Goal: Find specific page/section: Find specific page/section

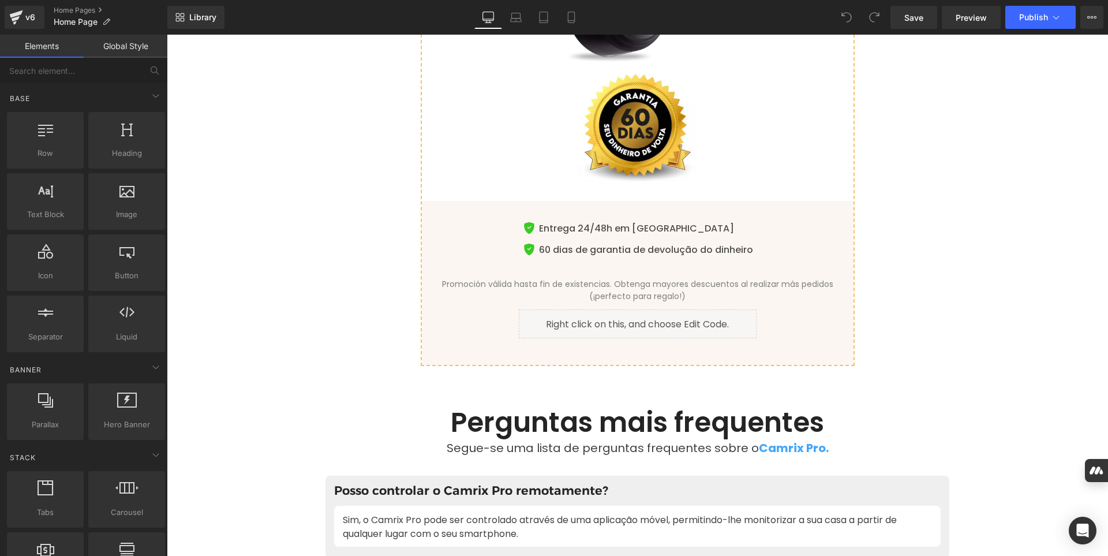
scroll to position [5649, 0]
click at [692, 294] on p "Promoción válida hasta fin de existencias. Obtenga mayores descuentos al realiz…" at bounding box center [637, 290] width 413 height 24
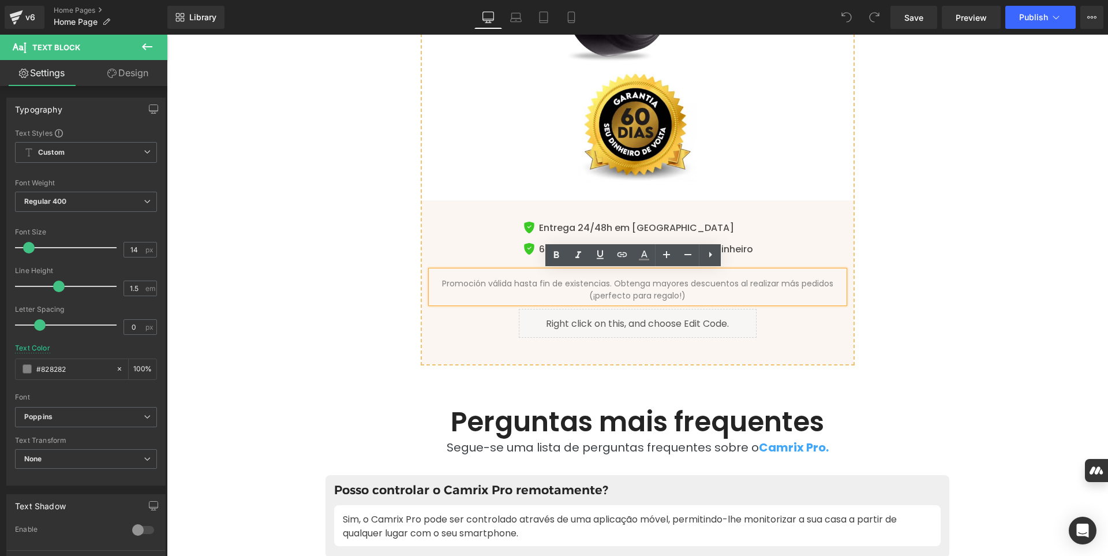
drag, startPoint x: 686, startPoint y: 298, endPoint x: 438, endPoint y: 283, distance: 249.3
click at [438, 283] on p "Promoción válida hasta fin de existencias. Obtenga mayores descuentos al realiz…" at bounding box center [637, 290] width 413 height 24
paste div
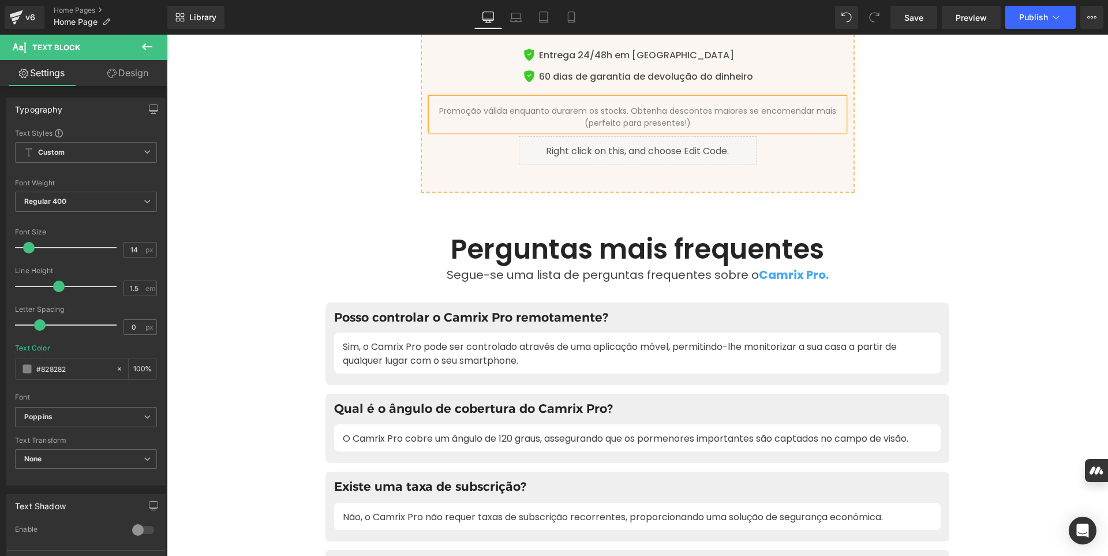
scroll to position [5823, 0]
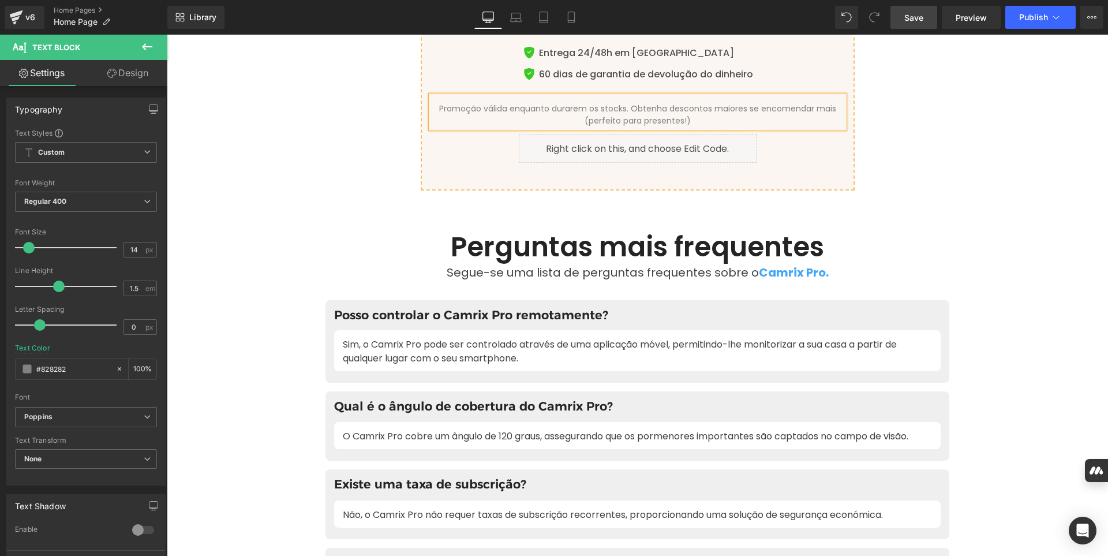
click at [912, 19] on span "Save" at bounding box center [914, 18] width 19 height 12
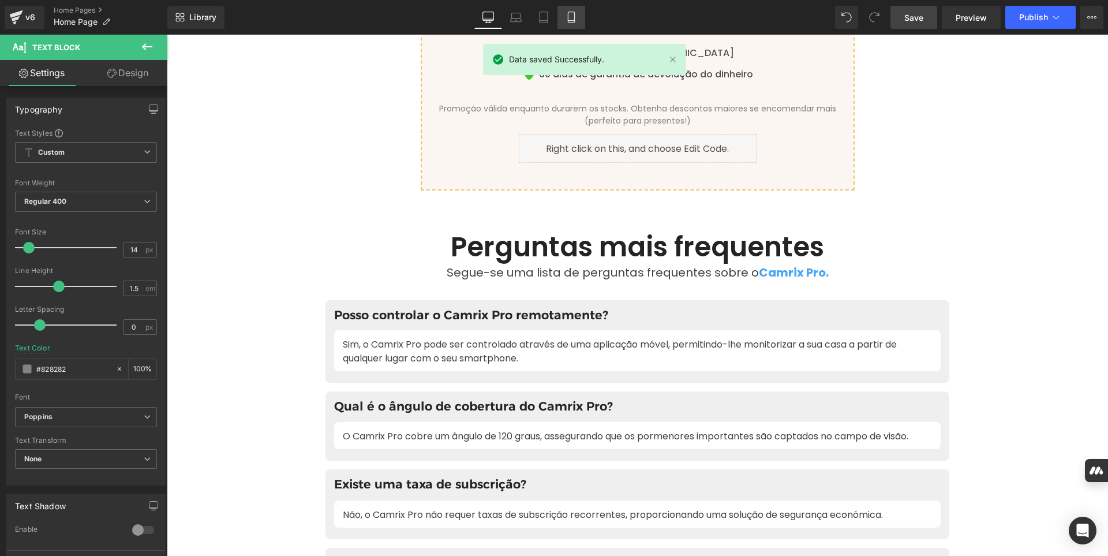
click at [570, 16] on icon at bounding box center [572, 18] width 12 height 12
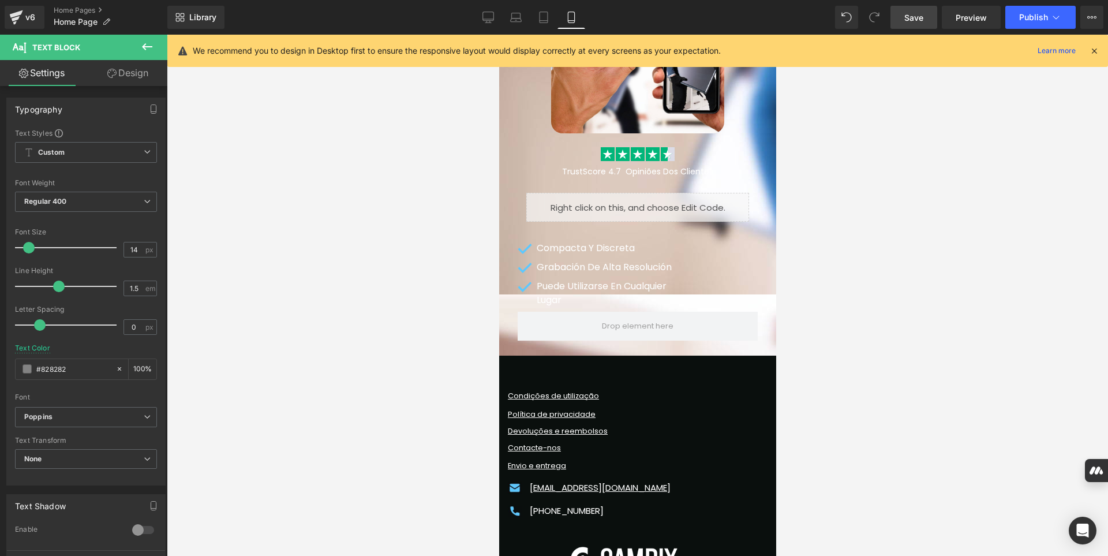
scroll to position [12940, 0]
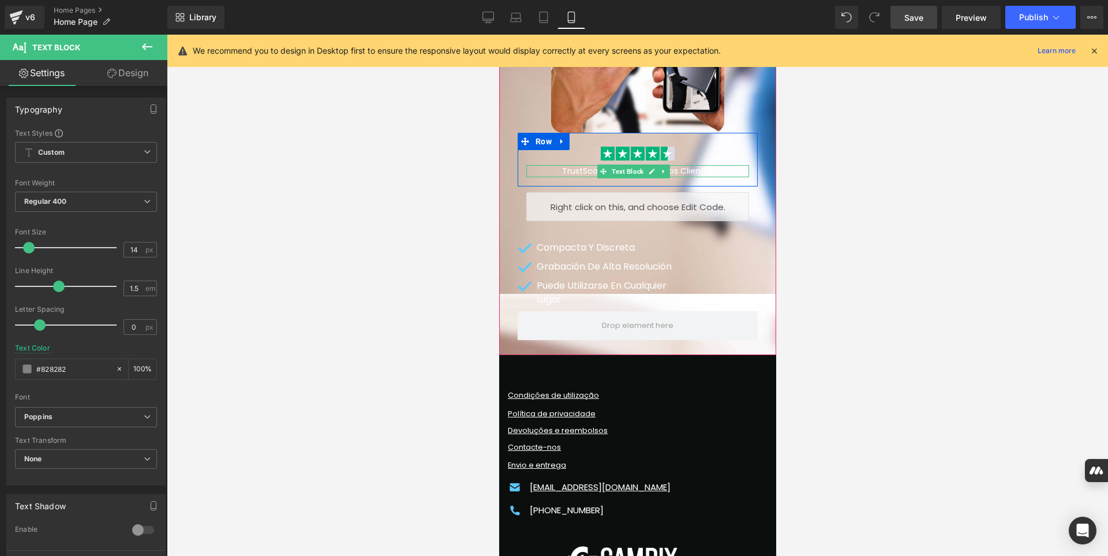
click at [712, 177] on p "TrustScore 4.7 Opiniões dos clientes" at bounding box center [637, 171] width 223 height 12
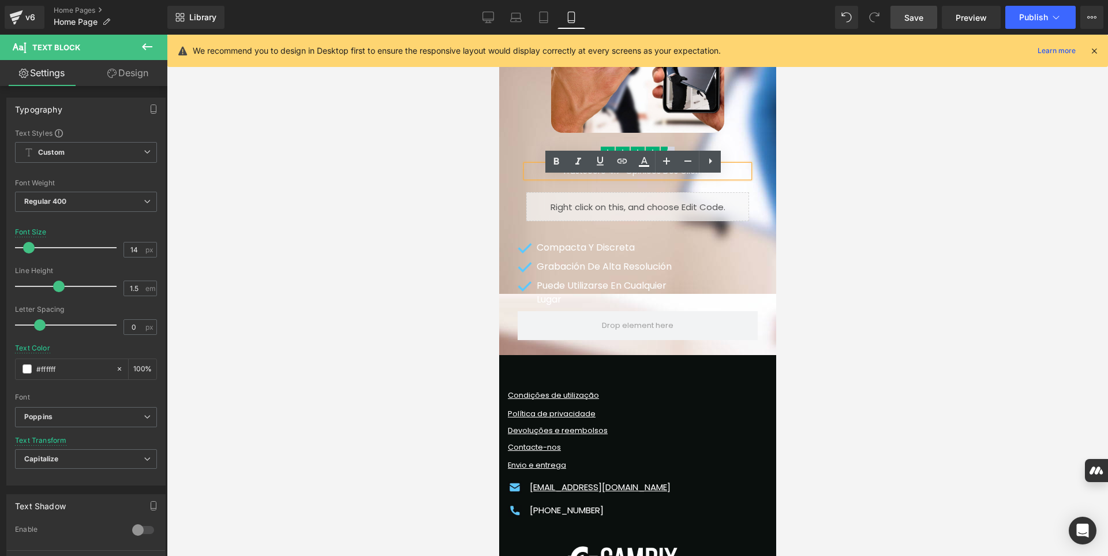
drag, startPoint x: 712, startPoint y: 183, endPoint x: 622, endPoint y: 184, distance: 90.6
click at [622, 177] on p "TrustScore 4.7 Opiniões dos clientes" at bounding box center [637, 171] width 223 height 12
paste div
copy p "Opiniões dos clientes"
drag, startPoint x: 715, startPoint y: 185, endPoint x: 621, endPoint y: 184, distance: 94.1
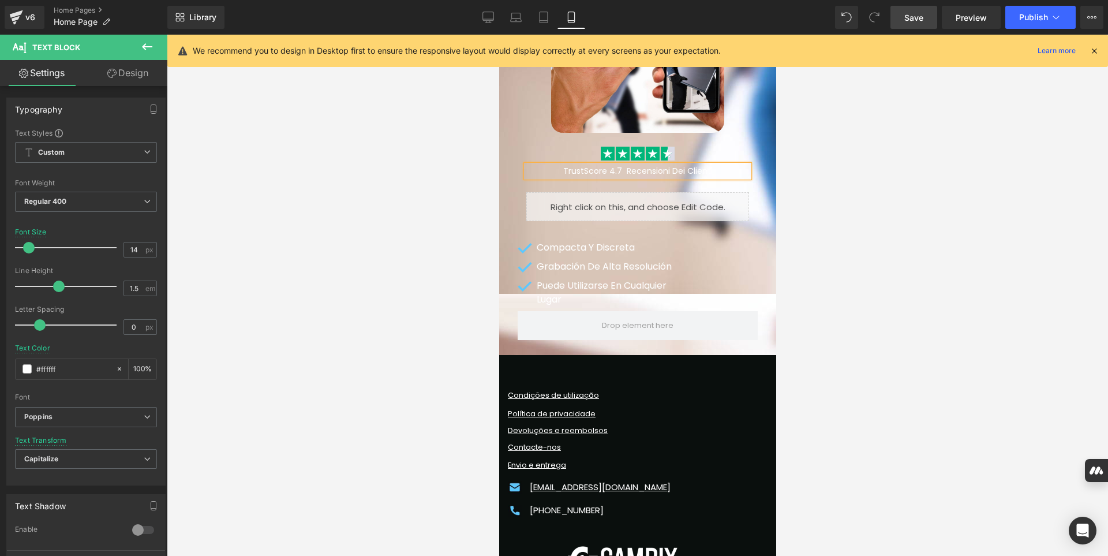
click at [621, 177] on p "TrustScore 4.7 Recensioni dei clienti" at bounding box center [637, 171] width 223 height 12
click at [641, 255] on li "Compacta y discreta" at bounding box center [603, 248] width 173 height 14
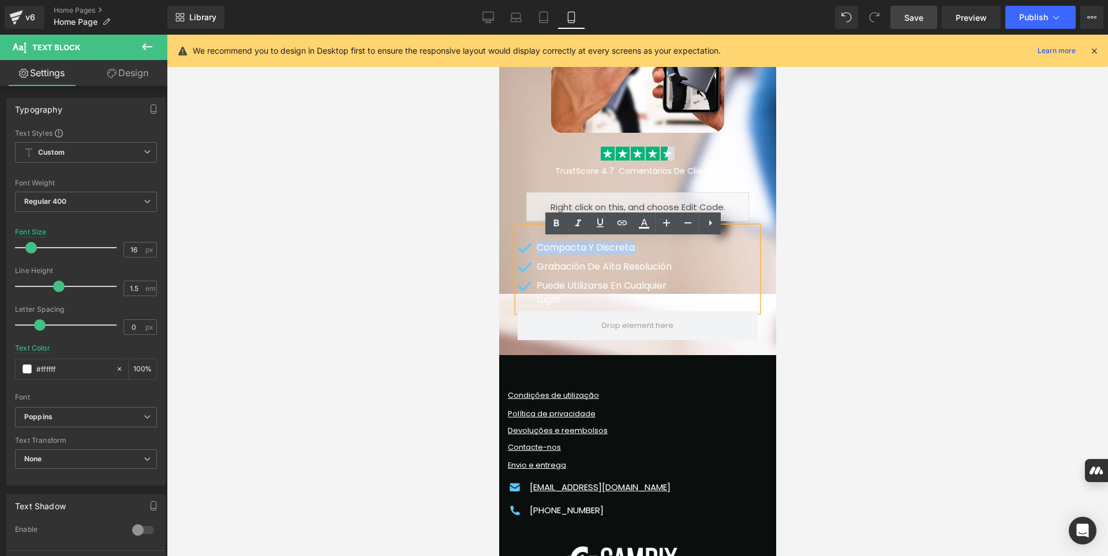
drag, startPoint x: 641, startPoint y: 257, endPoint x: 537, endPoint y: 262, distance: 103.4
click at [537, 255] on li "Compacta y discreta" at bounding box center [603, 248] width 173 height 14
paste div
copy span "Compacta y discreta"
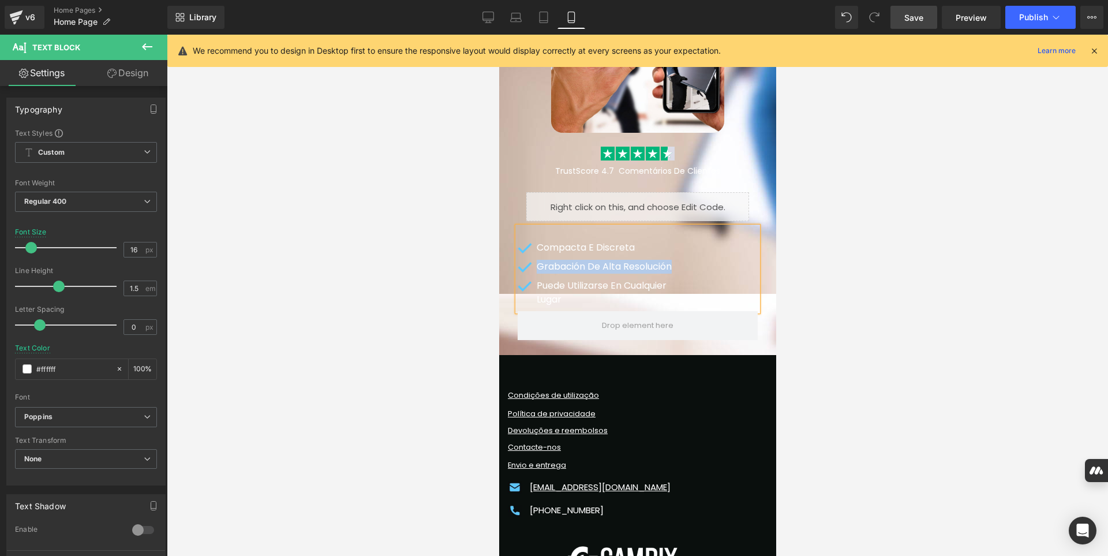
drag, startPoint x: 681, startPoint y: 281, endPoint x: 537, endPoint y: 277, distance: 143.8
click at [537, 274] on li "Grabación de alta resolución" at bounding box center [603, 267] width 173 height 14
drag, startPoint x: 563, startPoint y: 313, endPoint x: 536, endPoint y: 300, distance: 30.2
click at [536, 300] on span "Puede utilizarse en cualquier lugar" at bounding box center [613, 293] width 154 height 28
drag, startPoint x: 917, startPoint y: 18, endPoint x: 273, endPoint y: 145, distance: 656.7
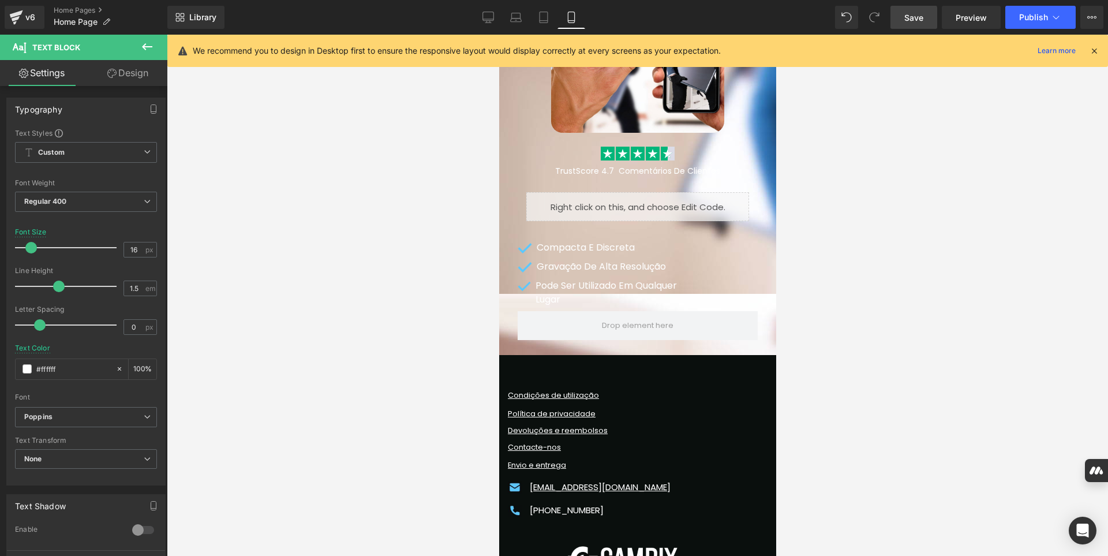
click at [917, 18] on span "Save" at bounding box center [914, 18] width 19 height 12
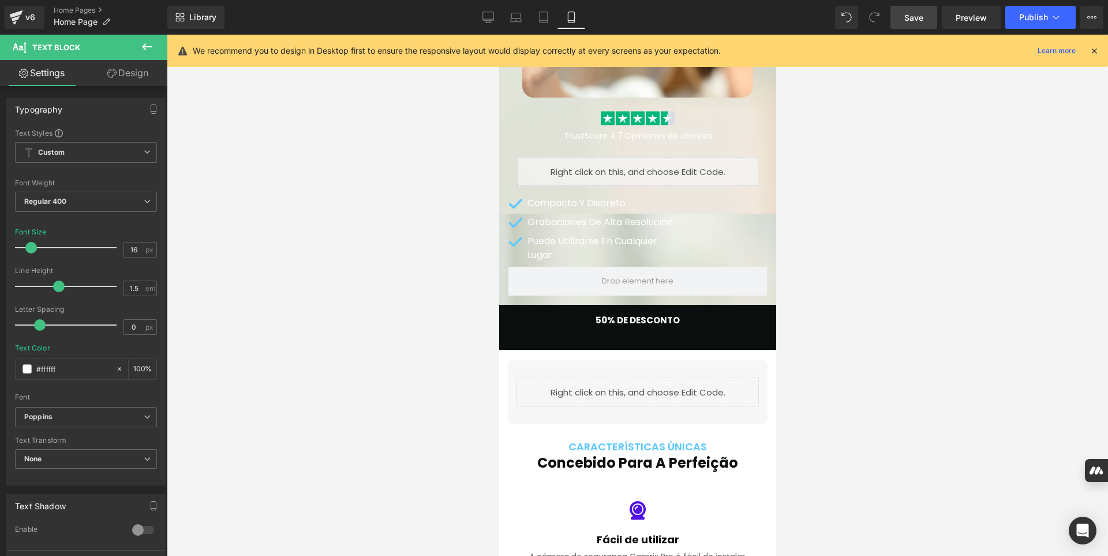
scroll to position [355, 0]
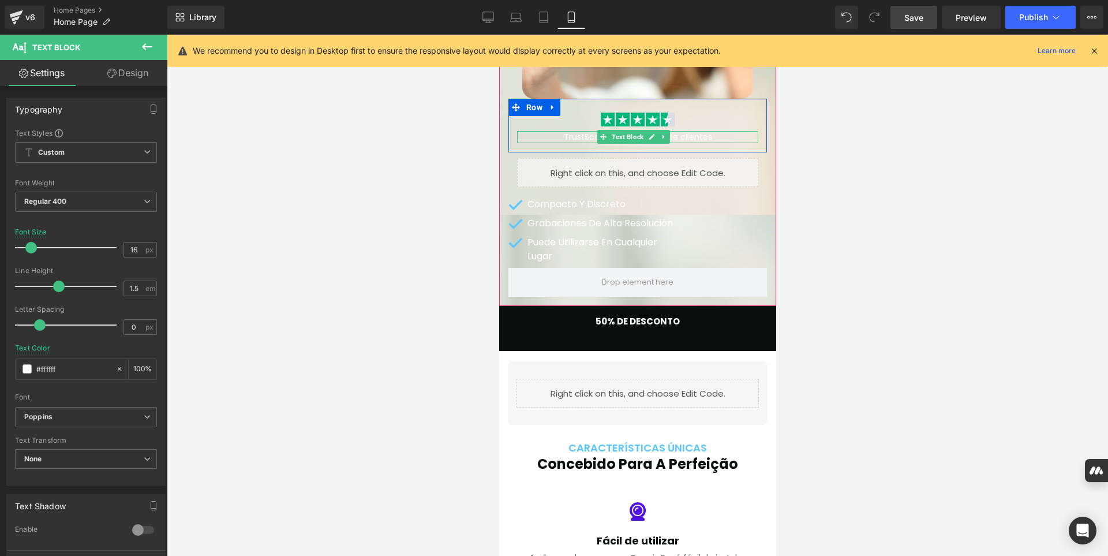
click at [714, 135] on p "TrustScore 4.7 Opiniones de clientes" at bounding box center [637, 137] width 241 height 12
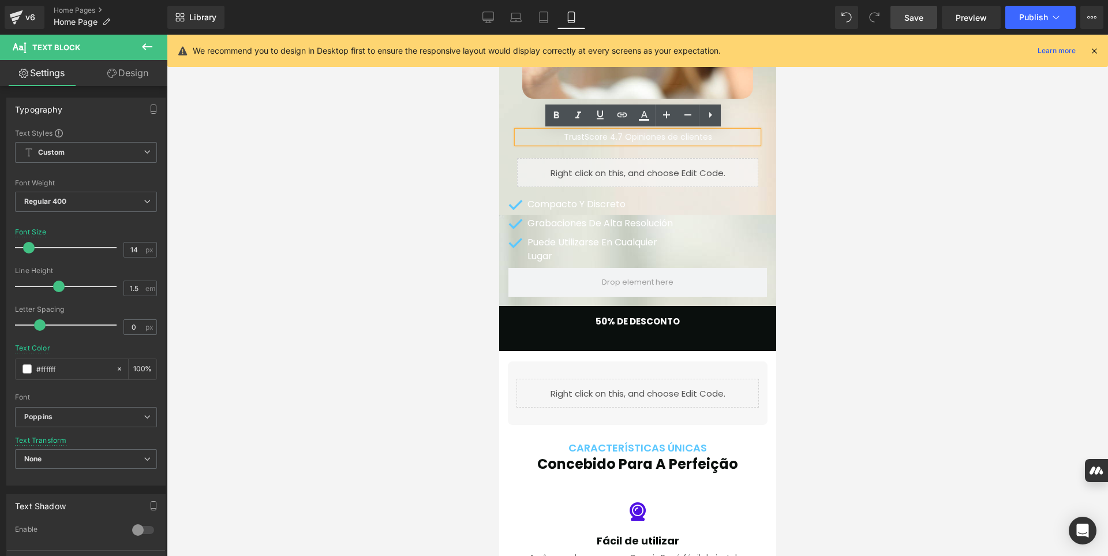
drag, startPoint x: 714, startPoint y: 135, endPoint x: 620, endPoint y: 139, distance: 94.2
click at [620, 139] on p "TrustScore 4.7 Opiniones de clientes" at bounding box center [637, 137] width 241 height 12
paste div
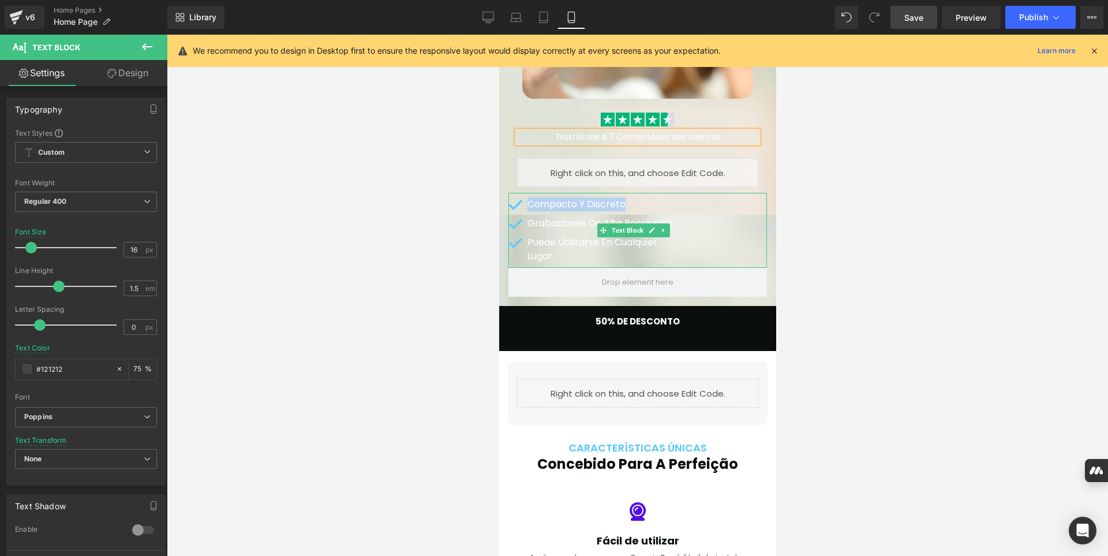
drag, startPoint x: 625, startPoint y: 204, endPoint x: 529, endPoint y: 206, distance: 95.9
click at [529, 206] on li "Compacto y discreto" at bounding box center [594, 204] width 173 height 14
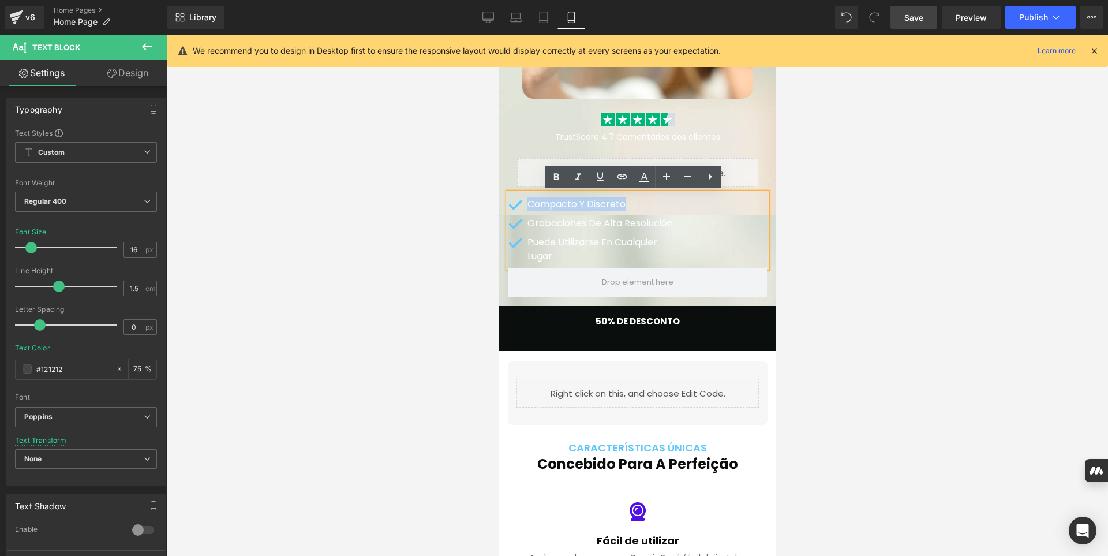
paste div
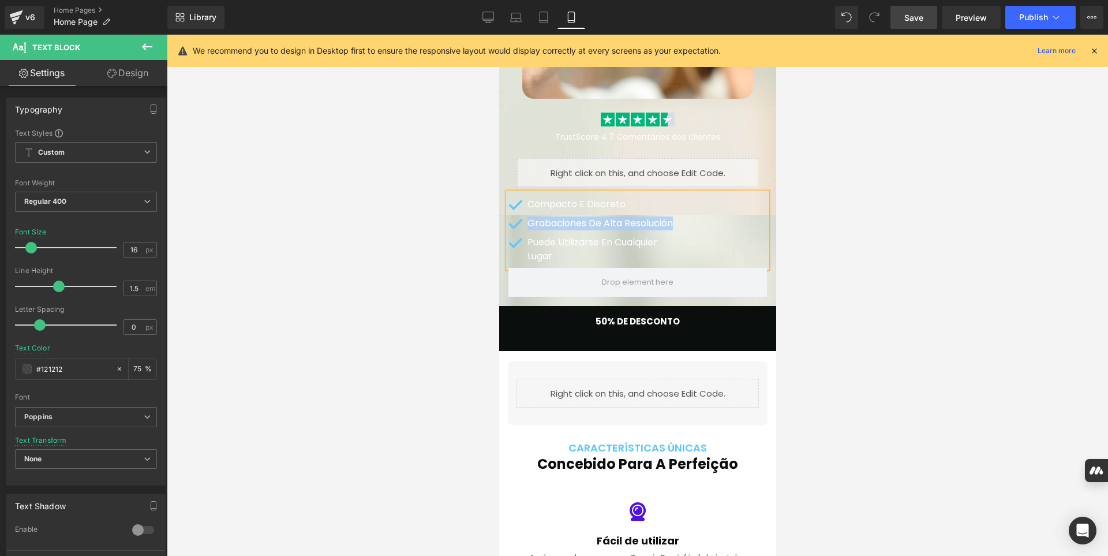
drag, startPoint x: 675, startPoint y: 227, endPoint x: 528, endPoint y: 223, distance: 147.9
click at [528, 223] on li "Grabaciones de alta resolución" at bounding box center [594, 223] width 173 height 14
copy span "Grabaciones de alta resolución"
drag, startPoint x: 554, startPoint y: 259, endPoint x: 528, endPoint y: 245, distance: 29.7
click at [528, 245] on span "Puede utilizarse en cualquier lugar" at bounding box center [604, 250] width 154 height 28
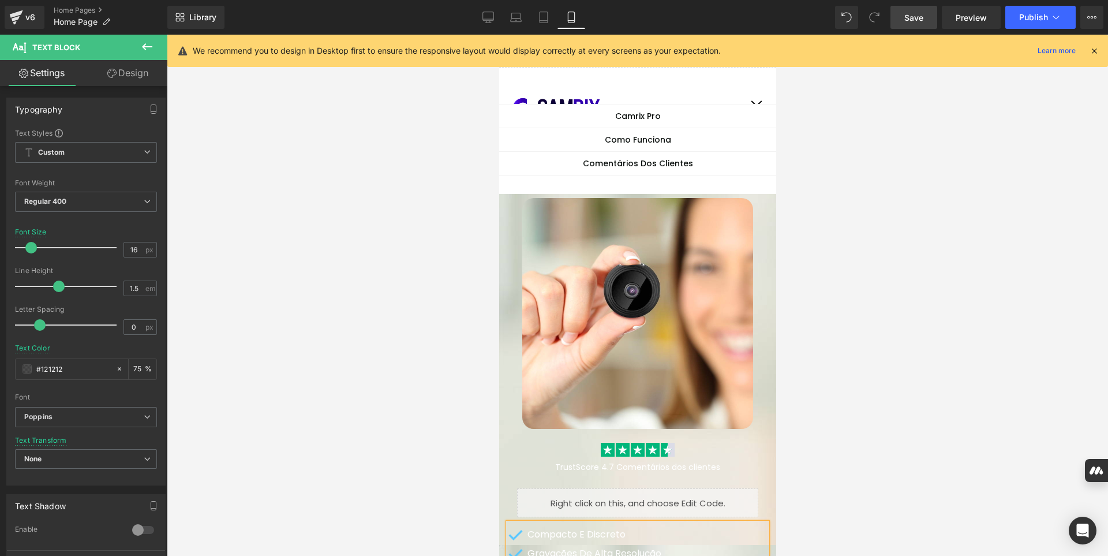
scroll to position [0, 0]
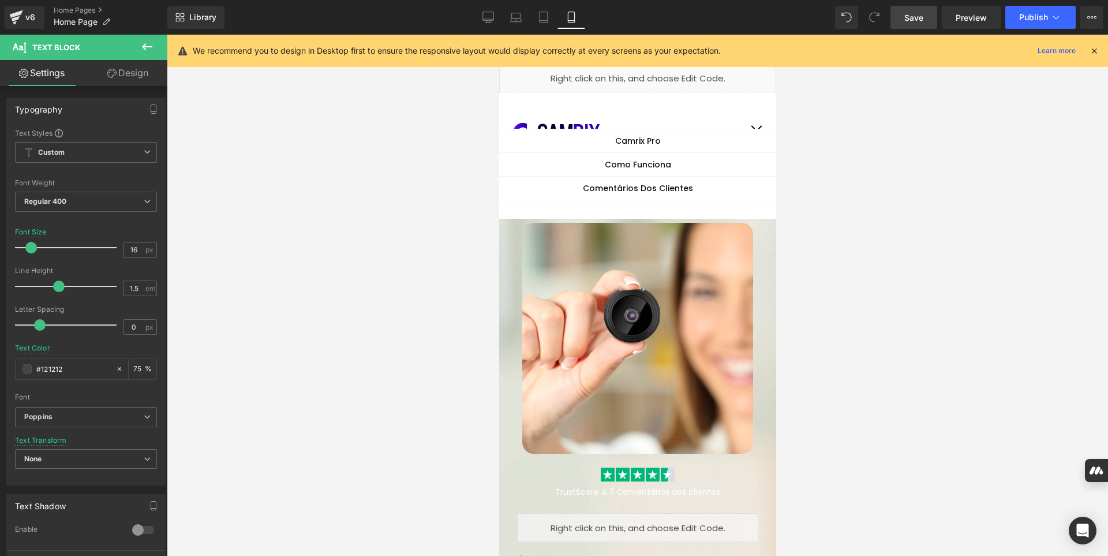
click at [916, 19] on span "Save" at bounding box center [914, 18] width 19 height 12
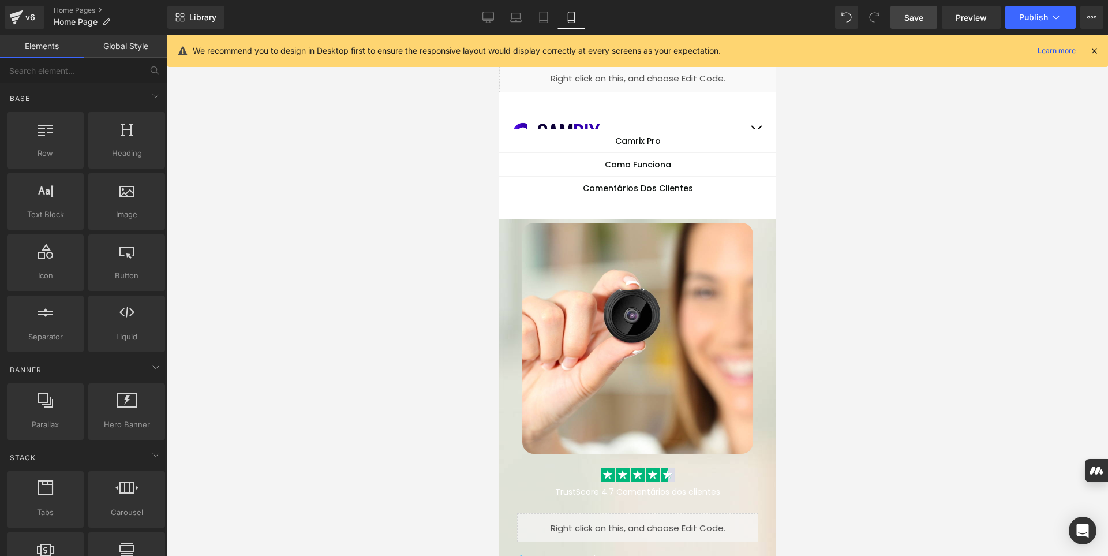
click at [375, 401] on div at bounding box center [638, 295] width 942 height 521
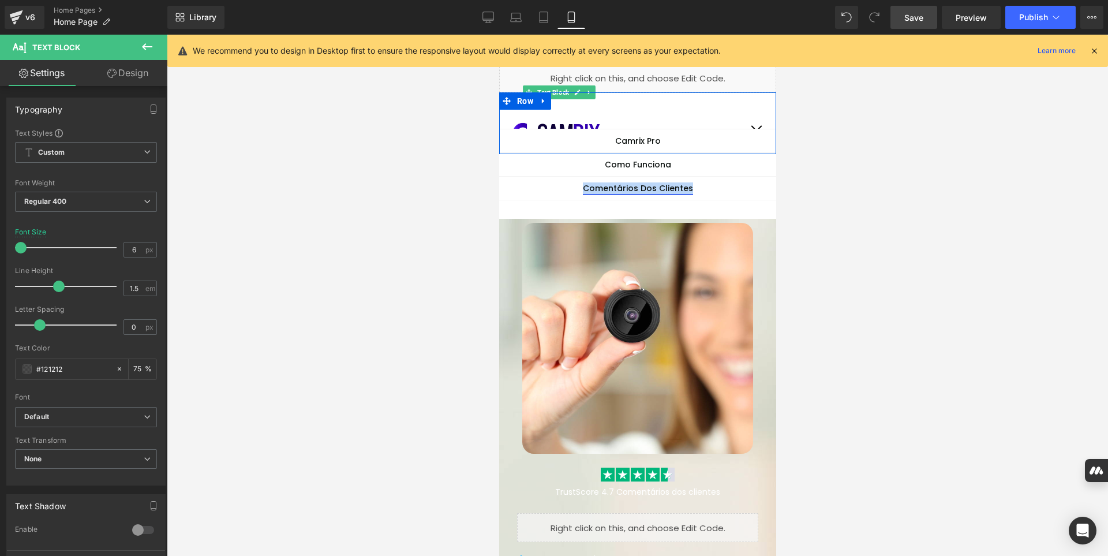
drag, startPoint x: 706, startPoint y: 185, endPoint x: 581, endPoint y: 186, distance: 125.3
click at [581, 186] on li "Comentários dos clientes" at bounding box center [637, 189] width 277 height 24
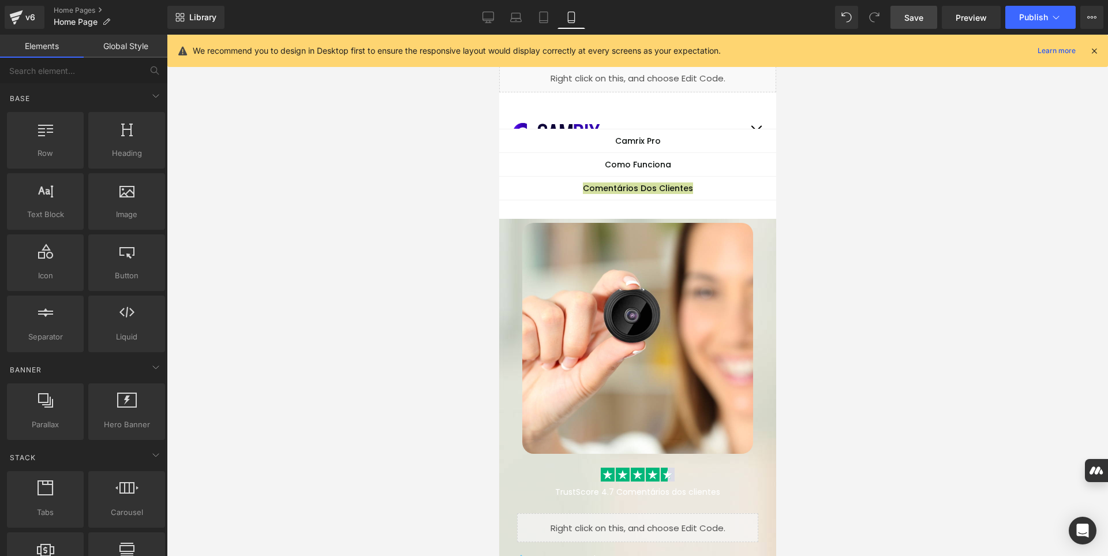
click at [876, 88] on div at bounding box center [638, 295] width 942 height 521
click at [912, 22] on span "Save" at bounding box center [914, 18] width 19 height 12
click at [80, 6] on link "Home Pages" at bounding box center [111, 10] width 114 height 9
